Goal: Information Seeking & Learning: Check status

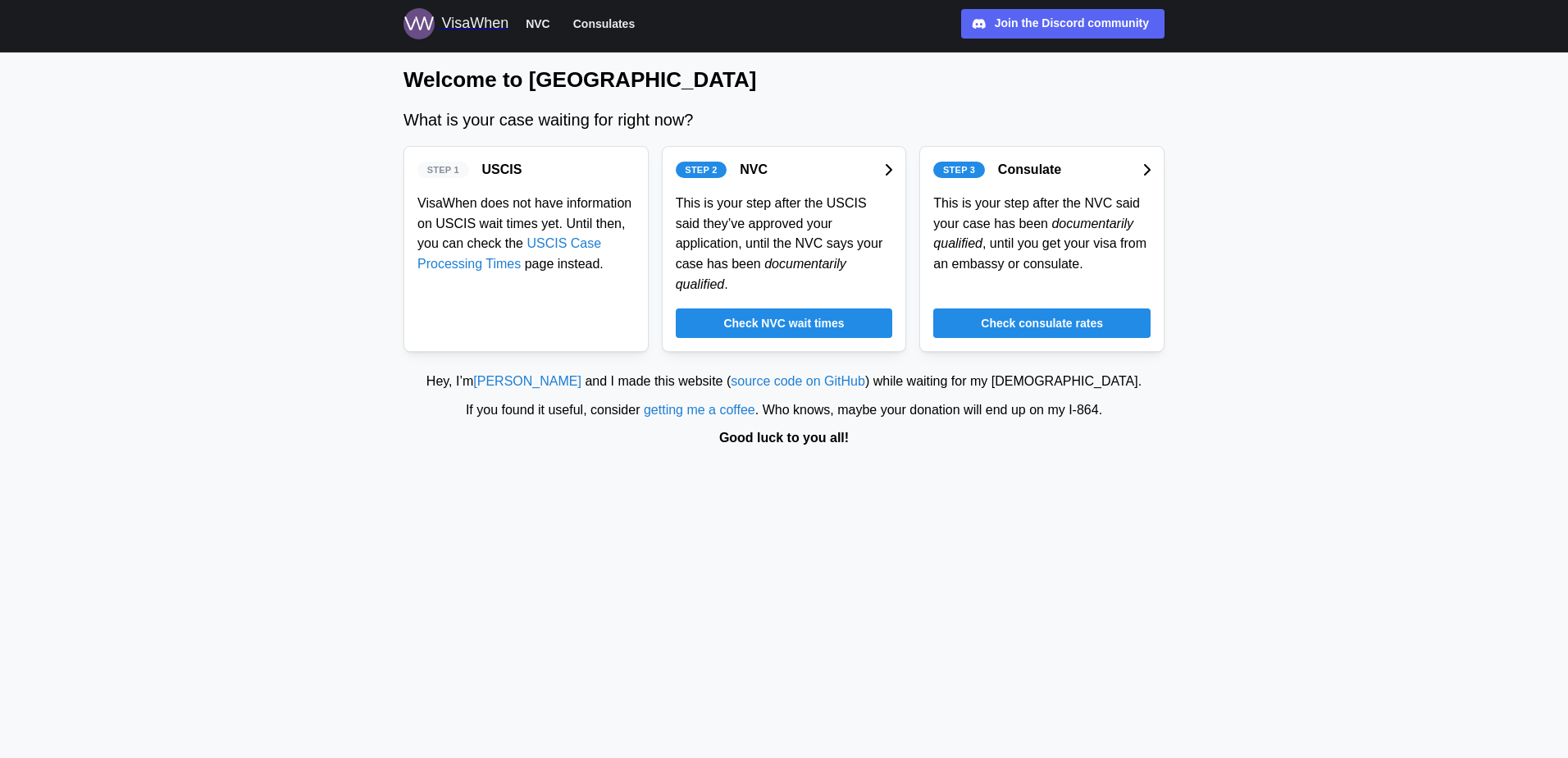
click at [792, 310] on span "Check NVC wait times" at bounding box center [784, 323] width 121 height 28
click at [1006, 309] on span "Check consulate rates" at bounding box center [1041, 323] width 122 height 28
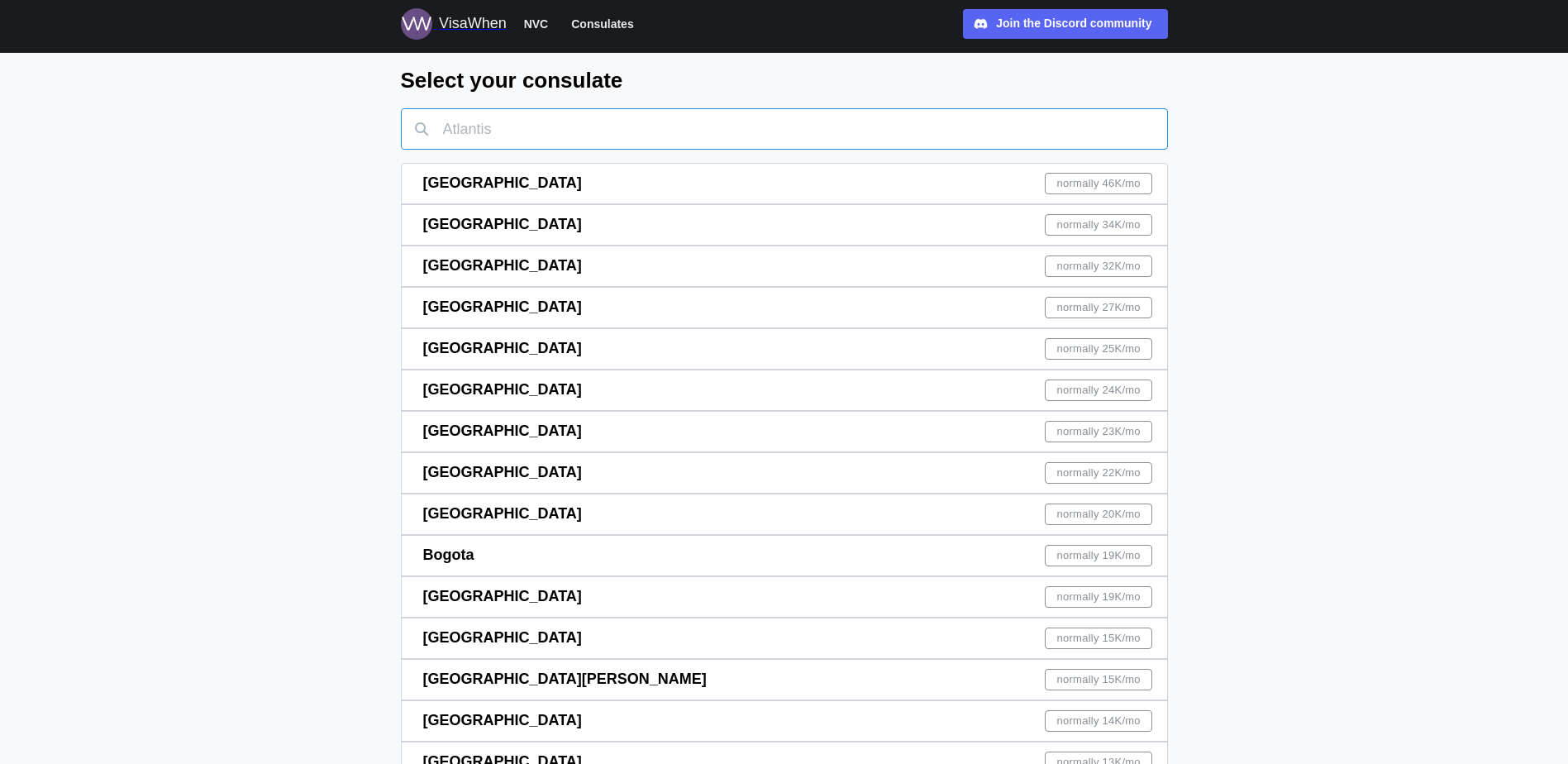
click at [567, 112] on input "text" at bounding box center [784, 129] width 767 height 42
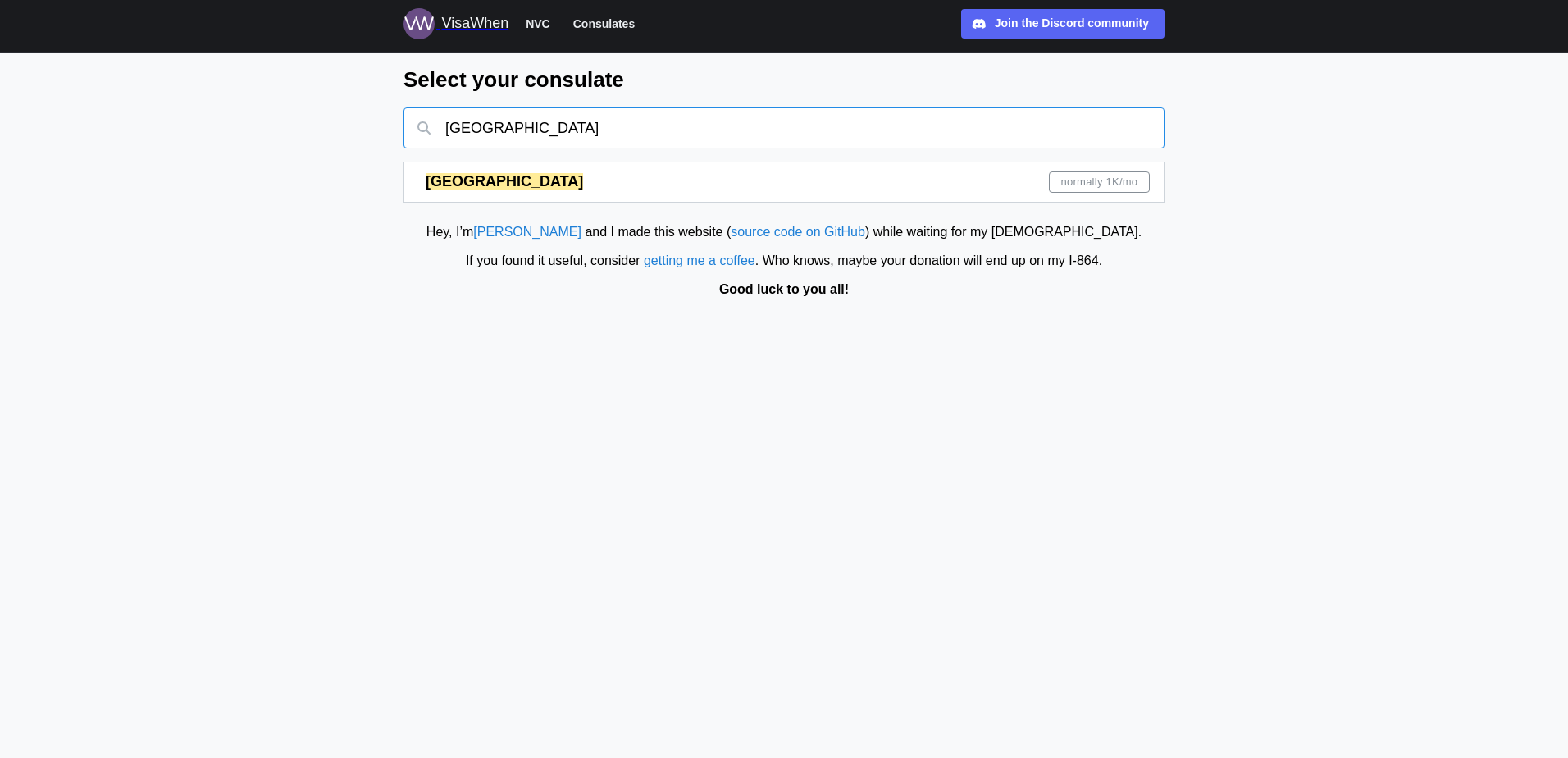
type input "[GEOGRAPHIC_DATA]"
click at [623, 174] on div "Rome normally 1K /mo" at bounding box center [787, 182] width 724 height 39
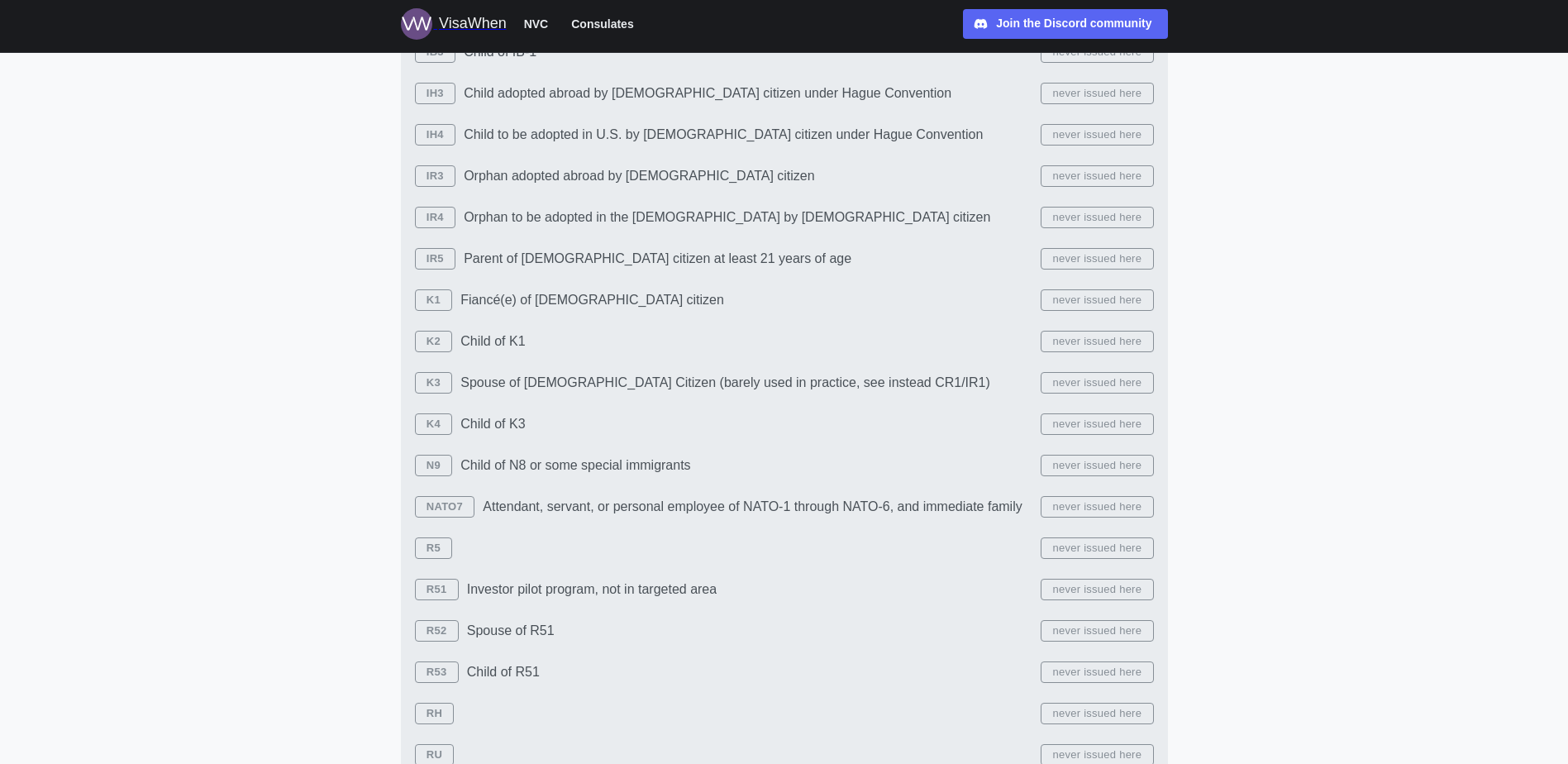
scroll to position [3470, 0]
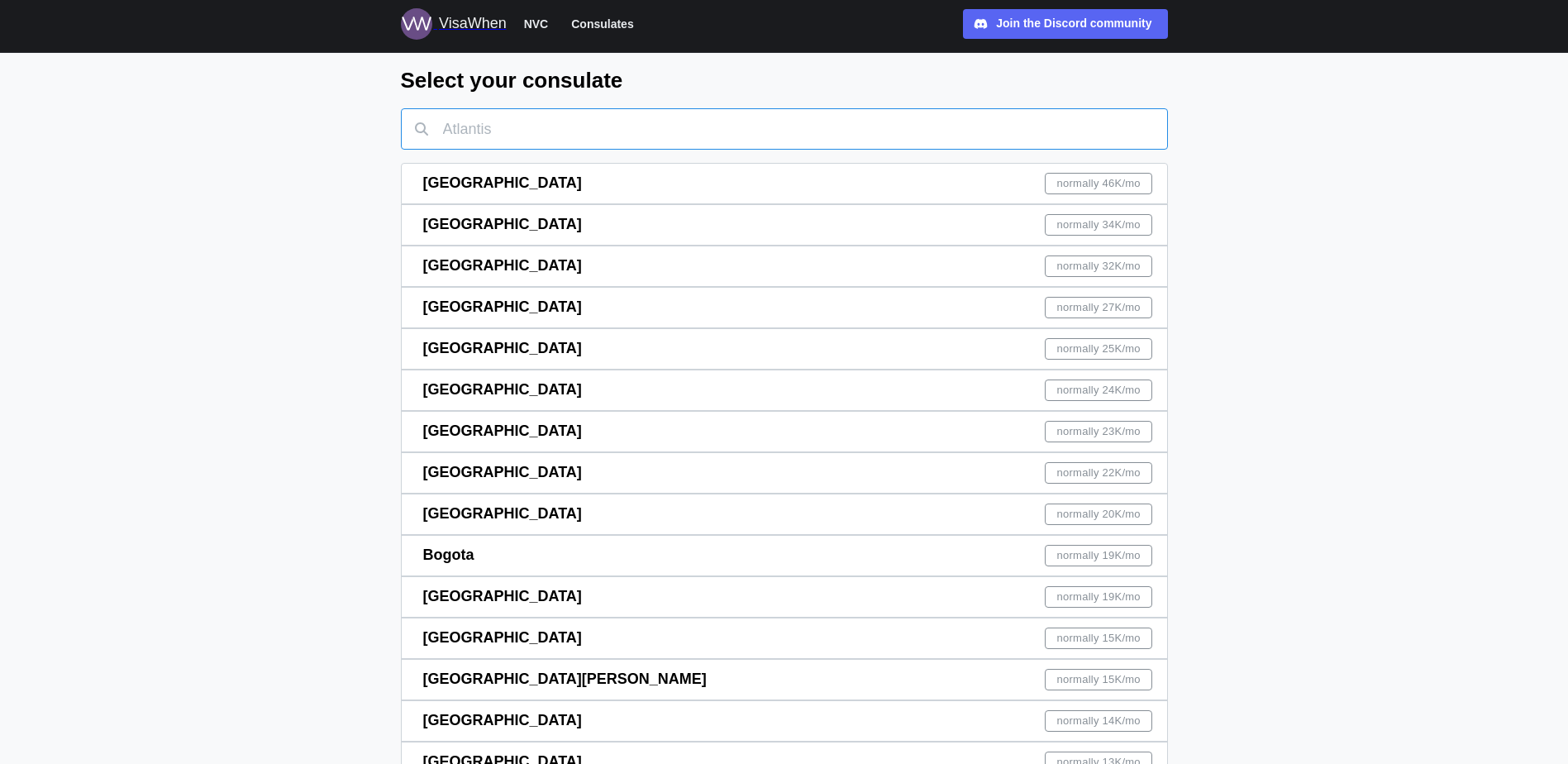
click at [612, 121] on input "text" at bounding box center [784, 129] width 767 height 42
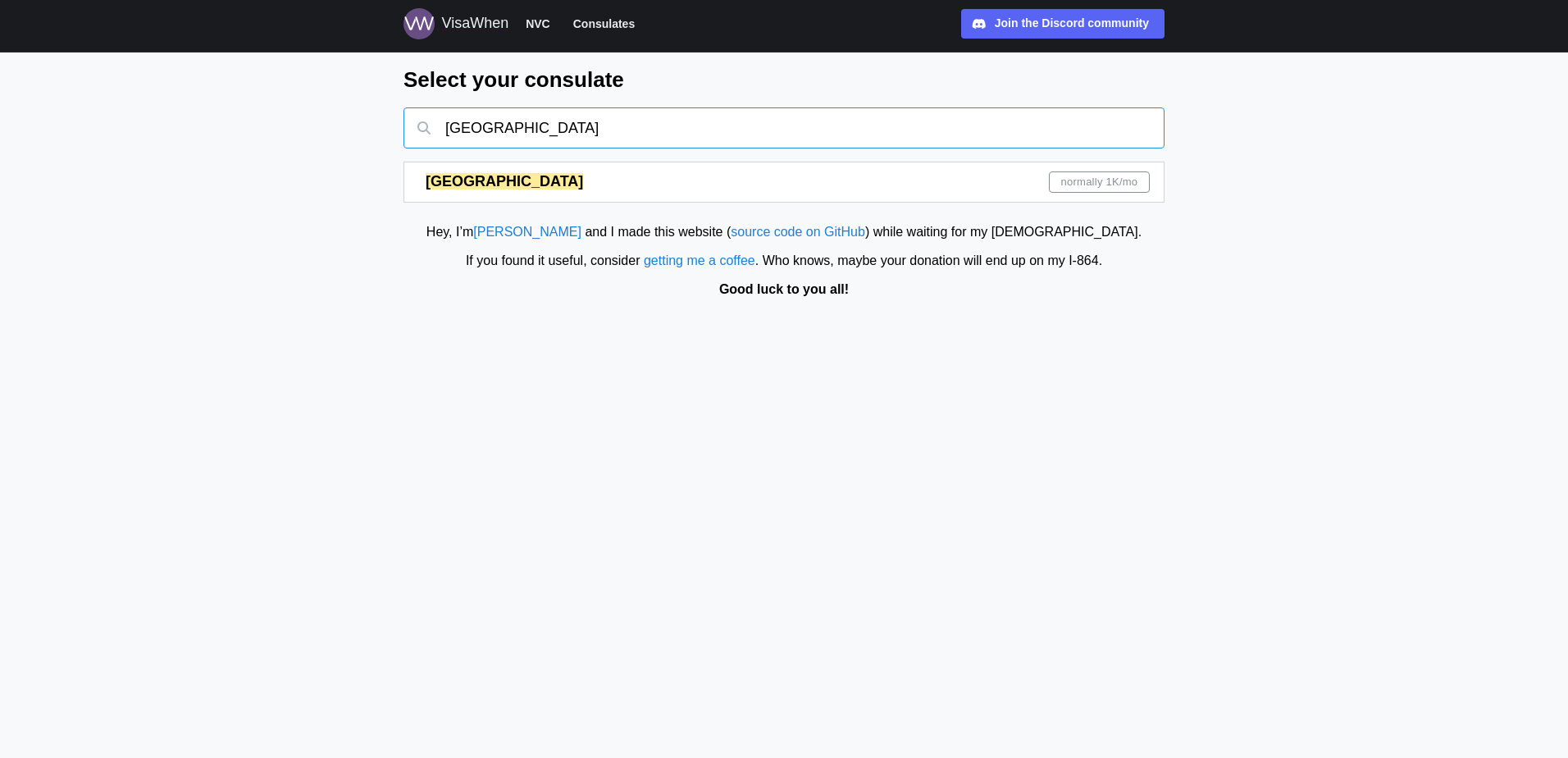
type input "[GEOGRAPHIC_DATA]"
click at [955, 180] on div "Milan normally 1K /mo" at bounding box center [787, 182] width 724 height 39
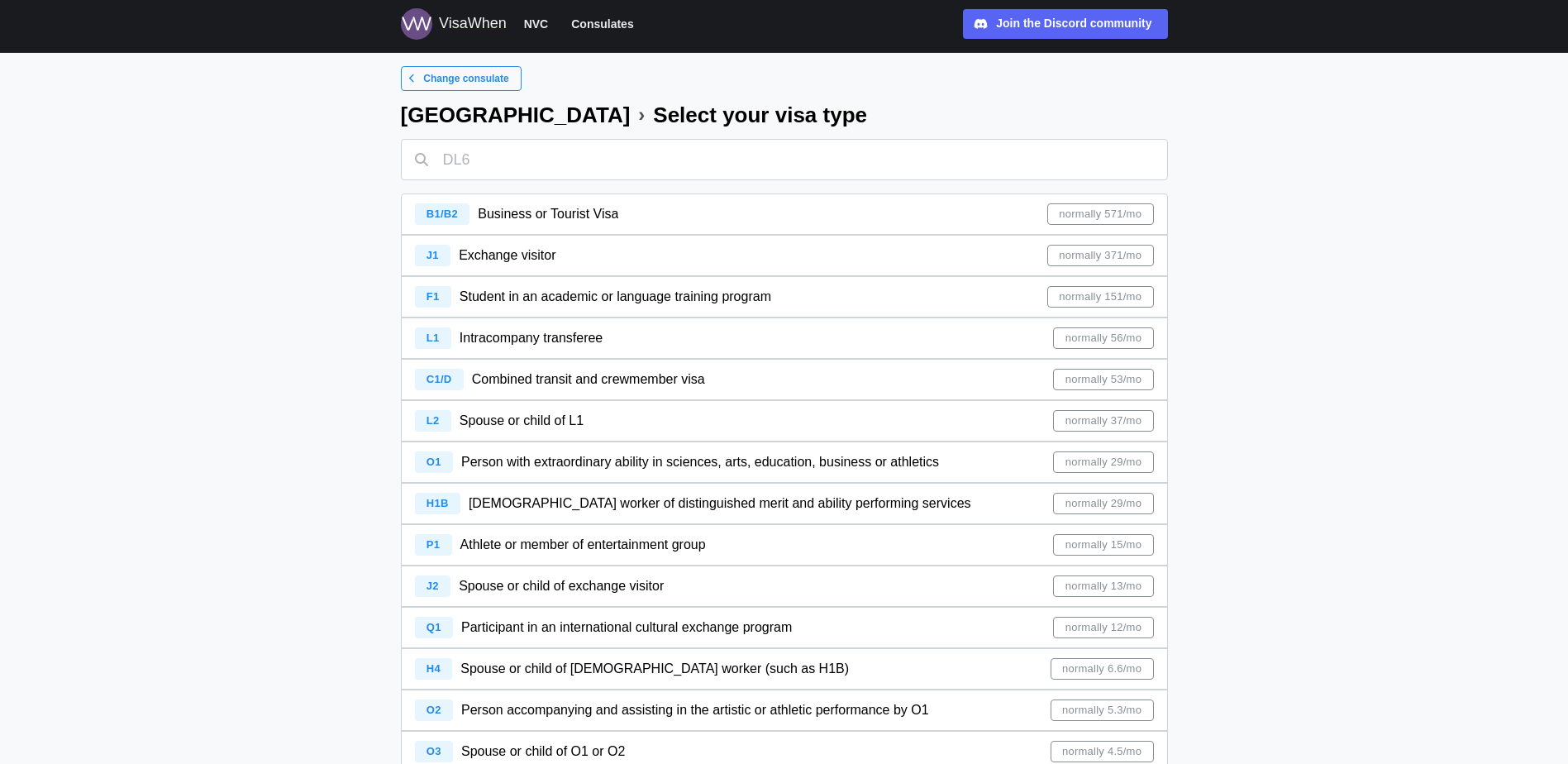
scroll to position [3180, 0]
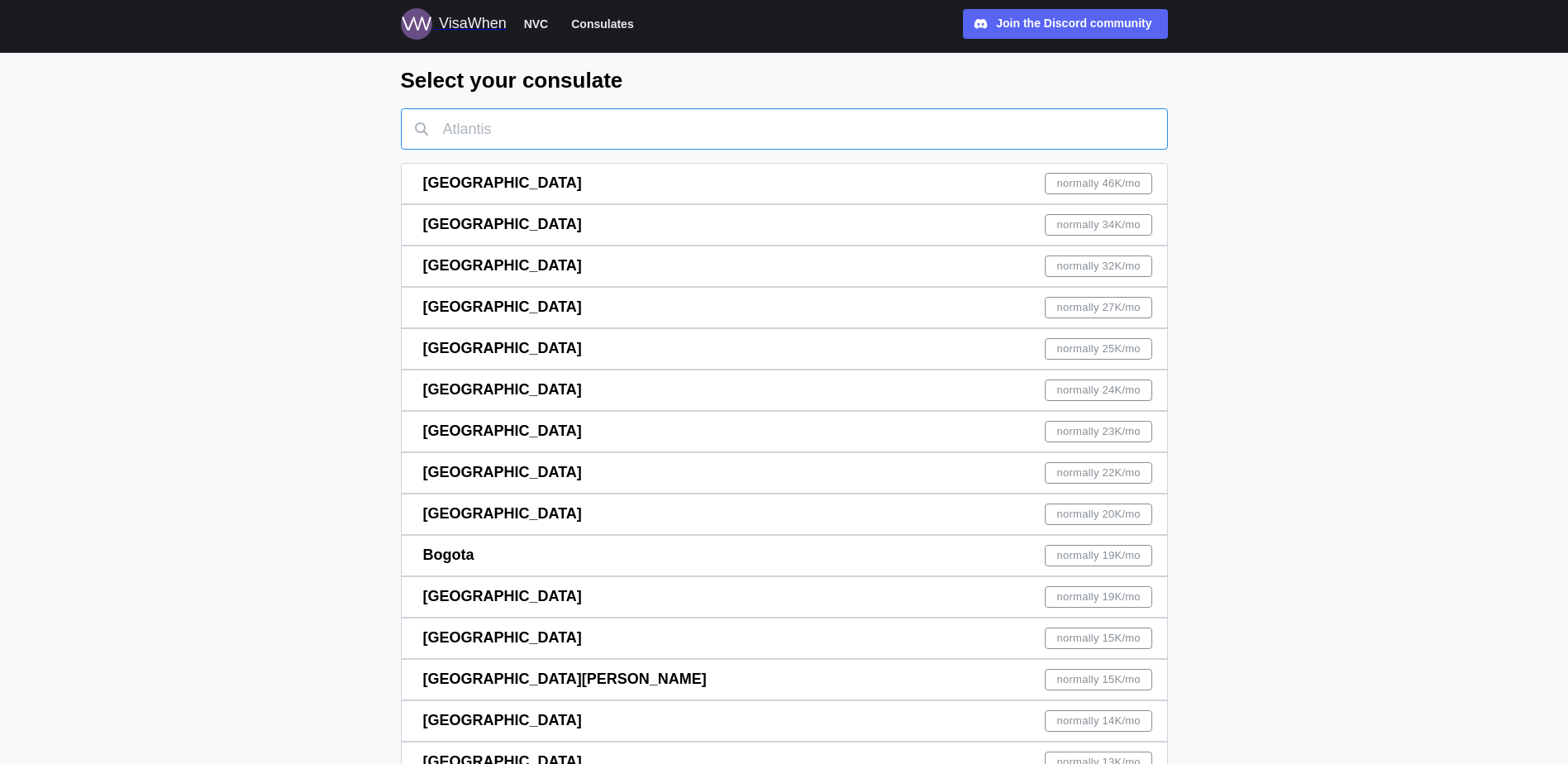
click at [450, 111] on input "text" at bounding box center [784, 129] width 767 height 42
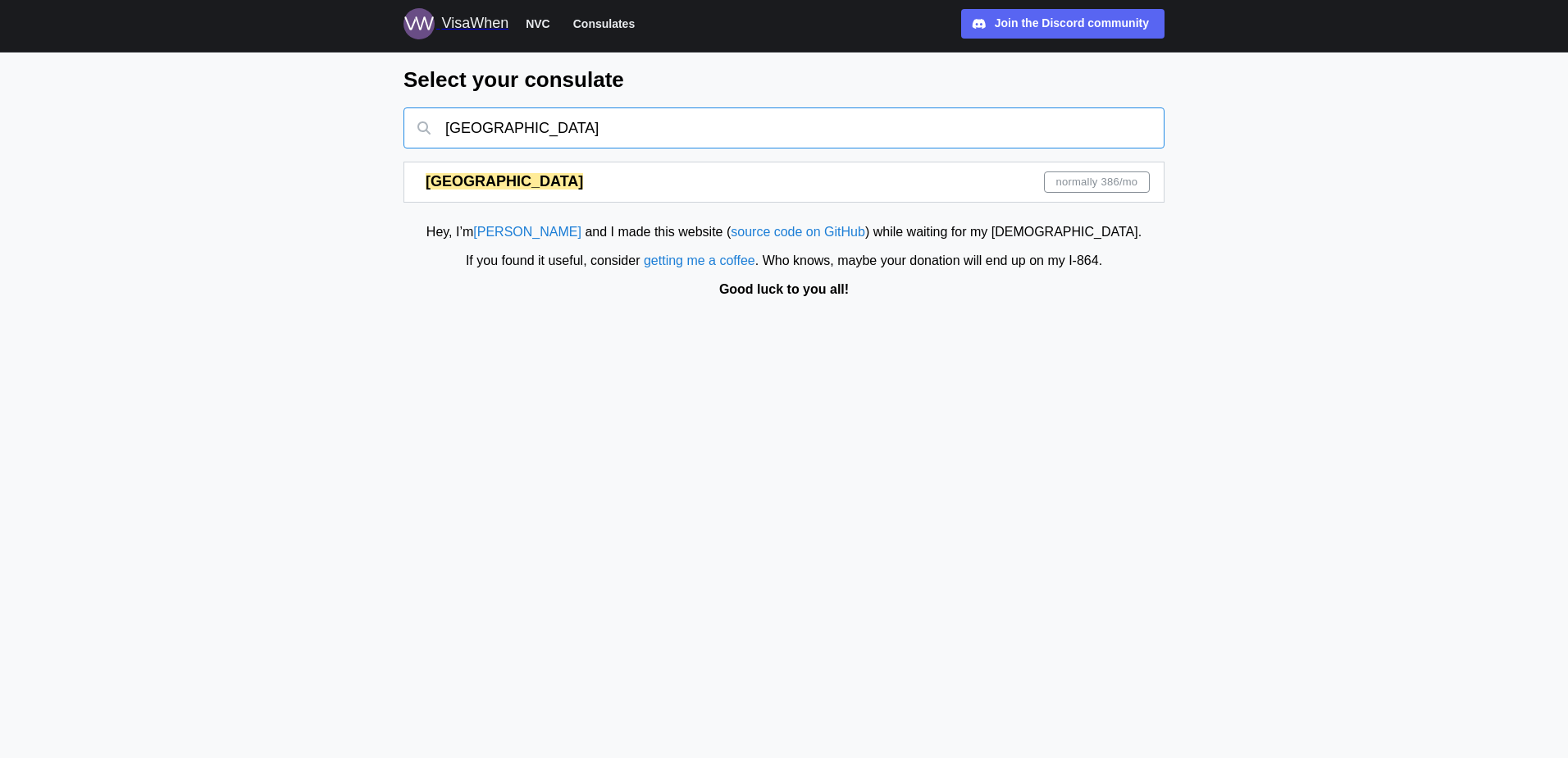
type input "[GEOGRAPHIC_DATA]"
click at [619, 202] on div "Naples normally 386 /mo" at bounding box center [787, 182] width 724 height 39
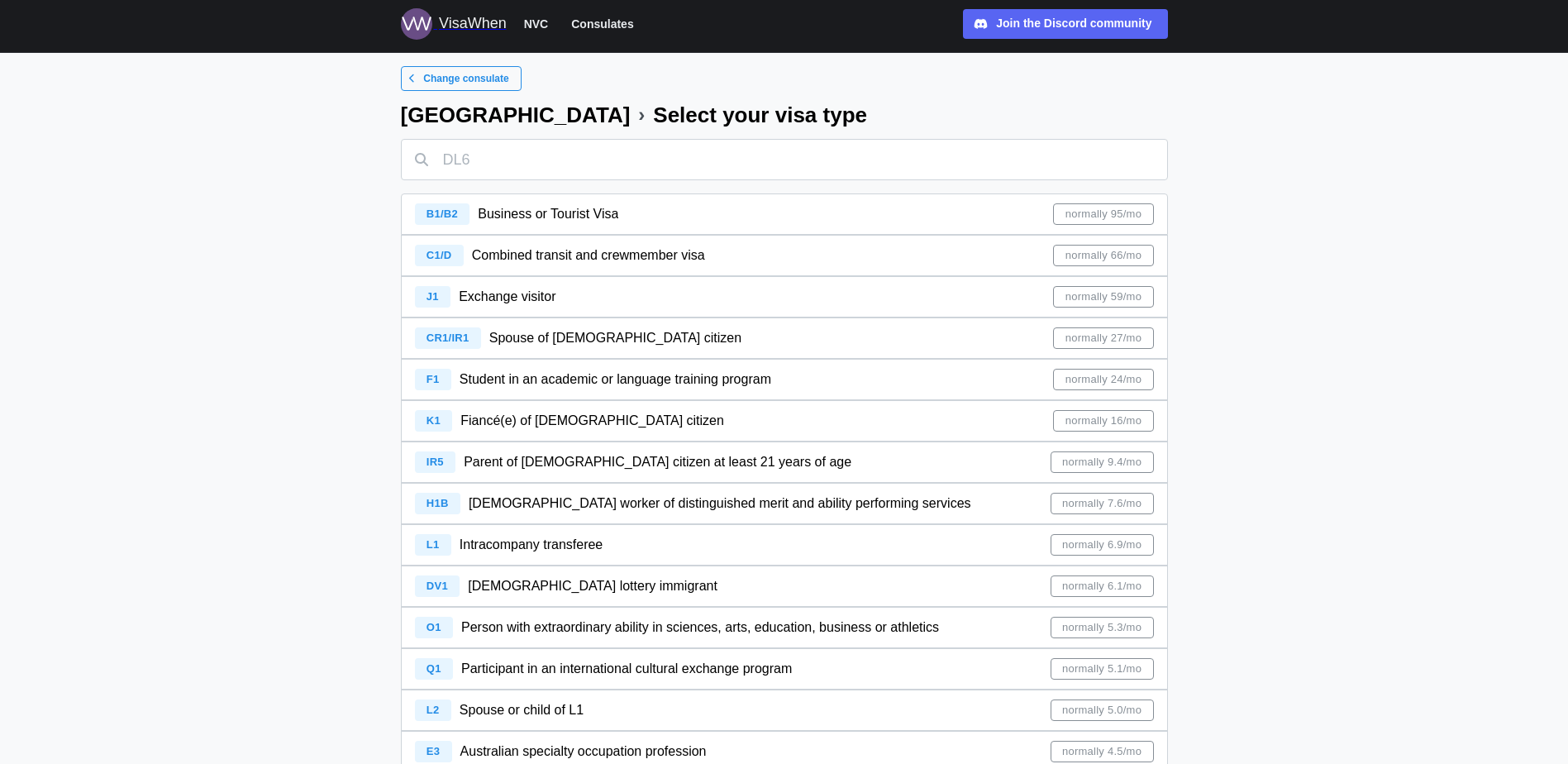
click at [1083, 343] on span "normally 27/mo" at bounding box center [1103, 338] width 76 height 20
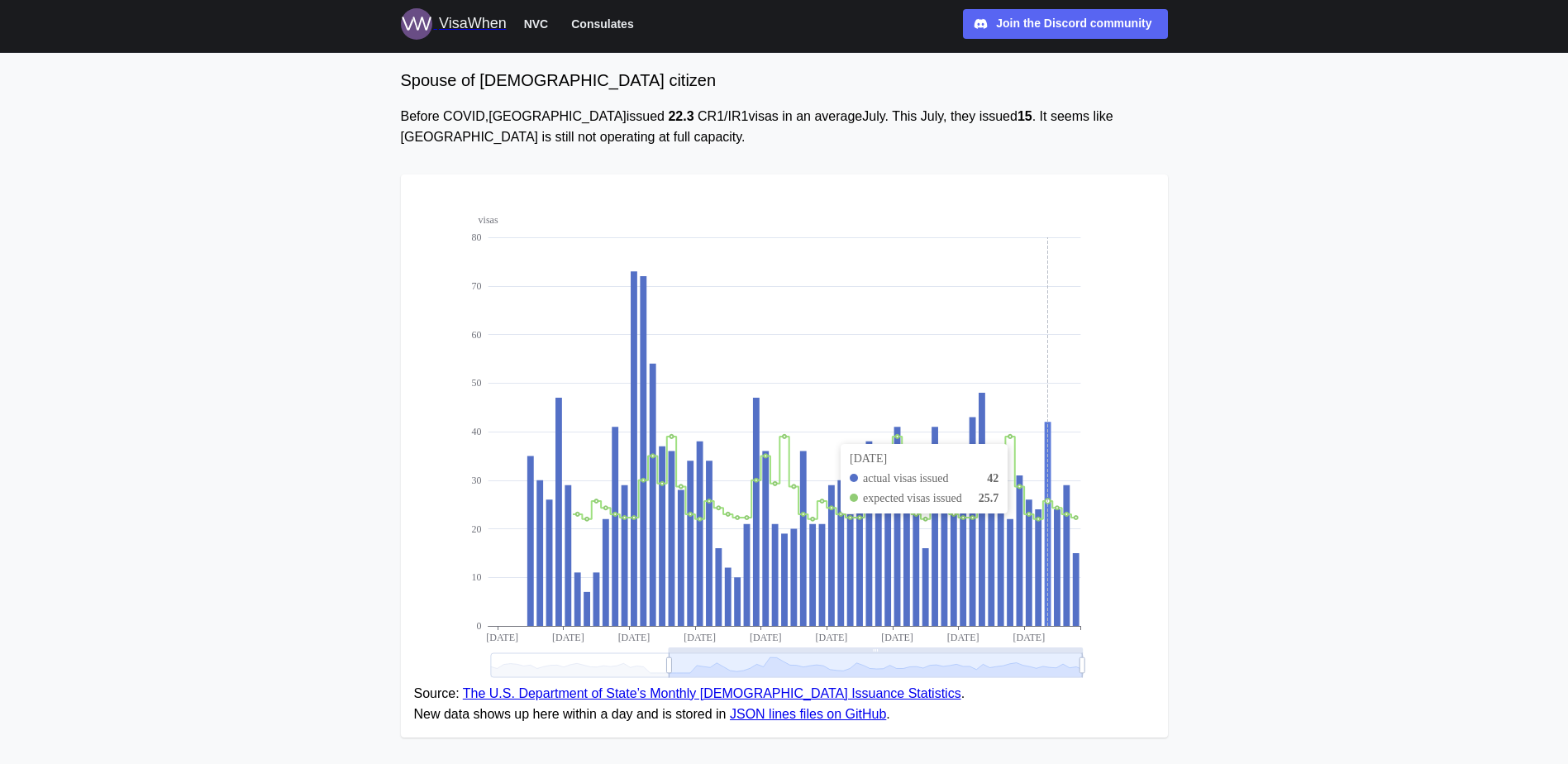
scroll to position [165, 0]
